Goal: Navigation & Orientation: Find specific page/section

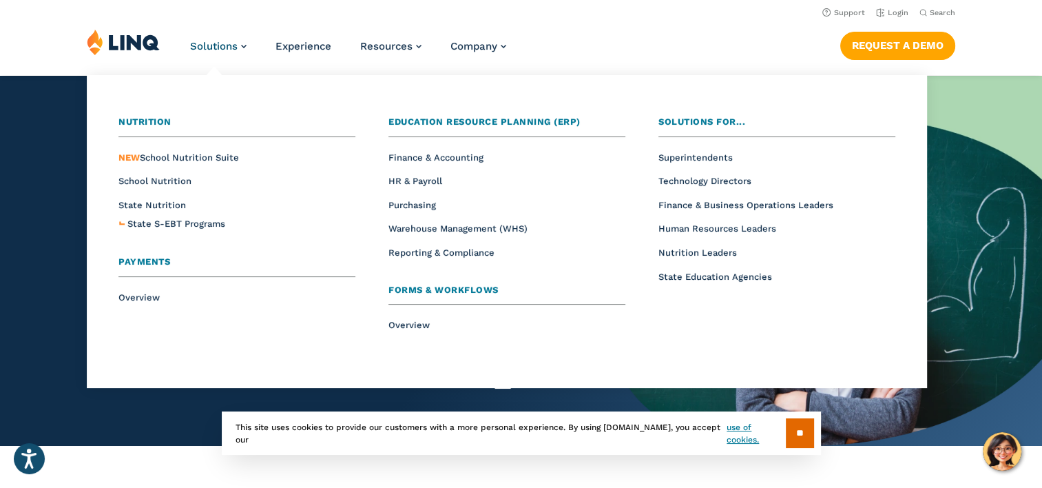
click at [142, 261] on span "Payments" at bounding box center [144, 261] width 52 height 10
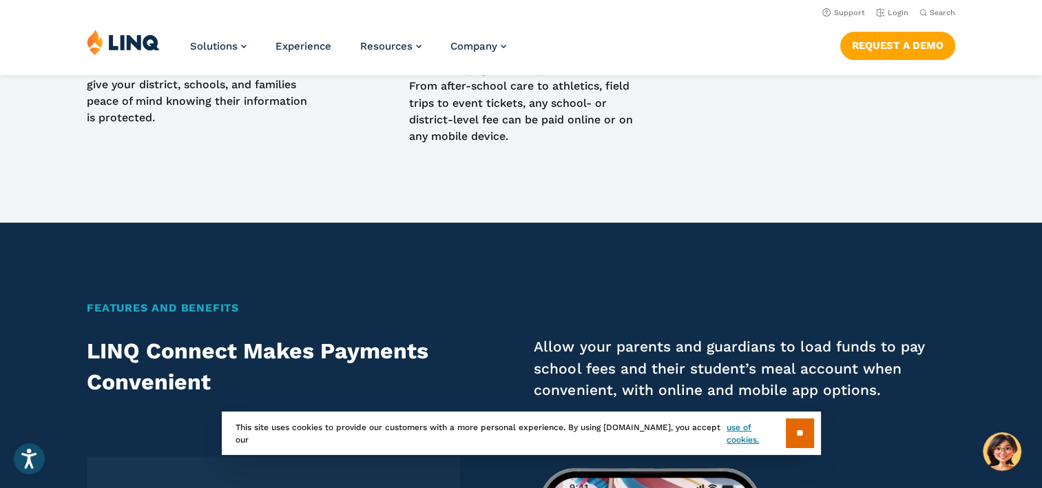
scroll to position [1569, 0]
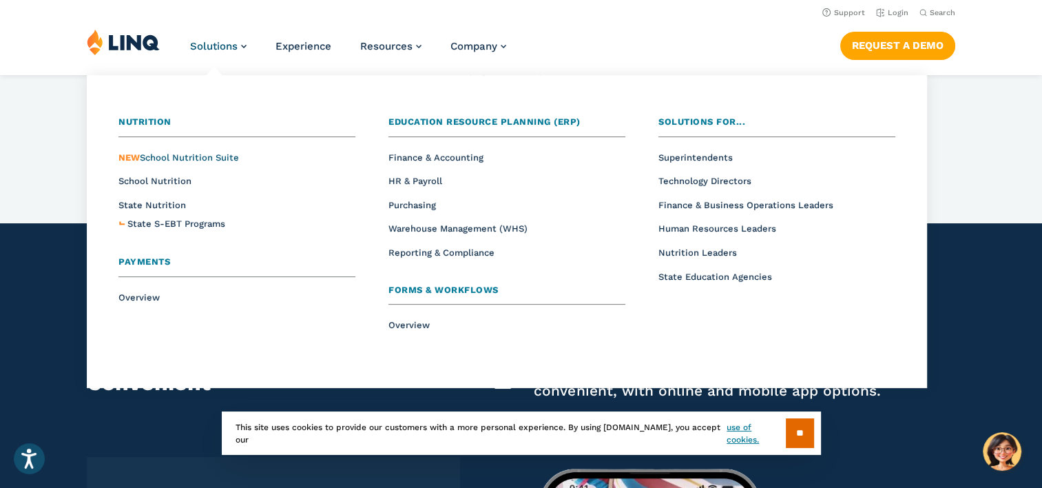
click at [180, 161] on span "NEW School Nutrition Suite" at bounding box center [178, 157] width 121 height 10
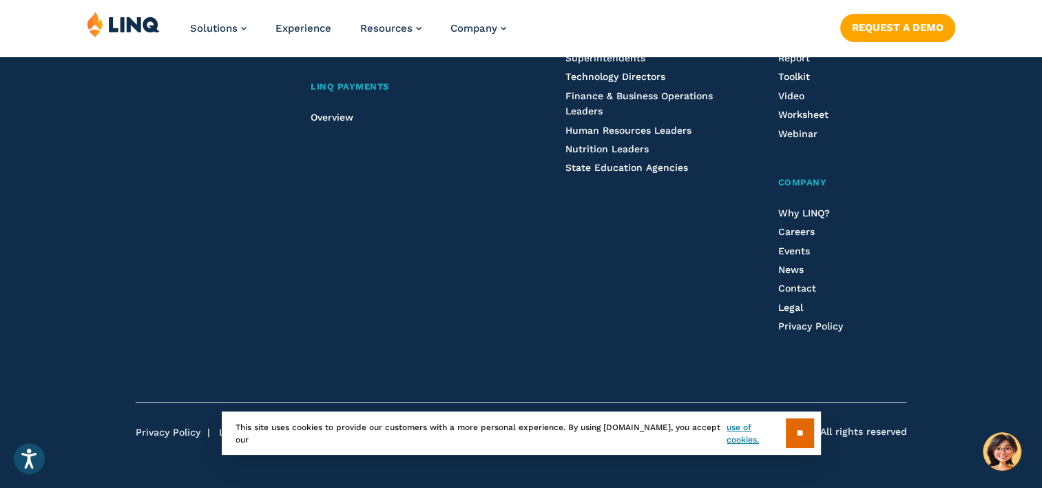
scroll to position [1857, 0]
